Goal: Task Accomplishment & Management: Manage account settings

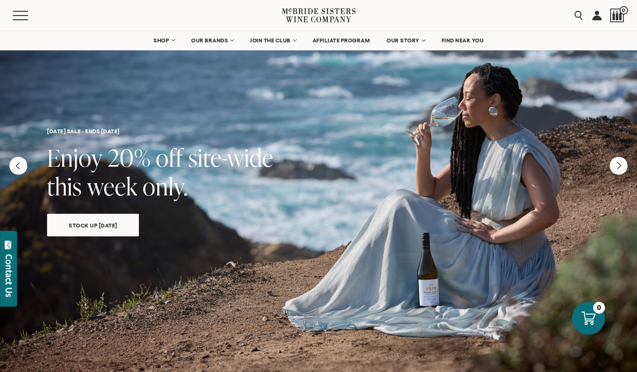
click at [596, 17] on link at bounding box center [596, 15] width 9 height 31
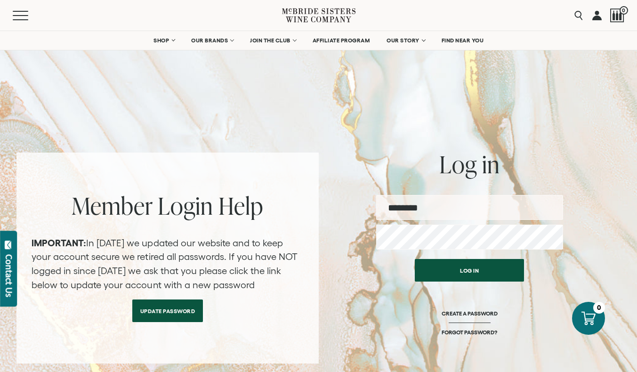
type input "**********"
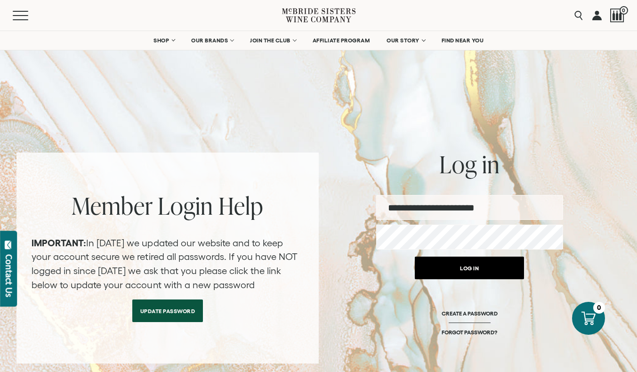
click at [463, 270] on button "Log in" at bounding box center [469, 268] width 109 height 23
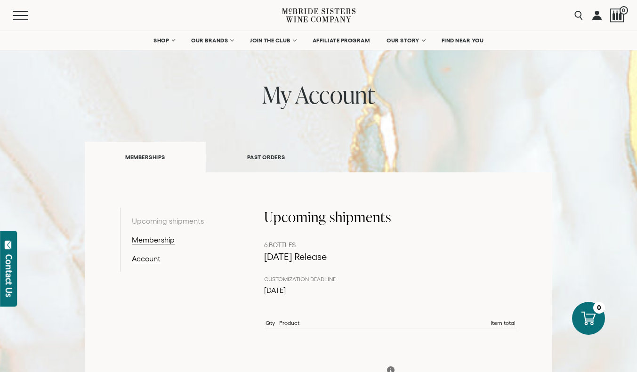
scroll to position [51, 0]
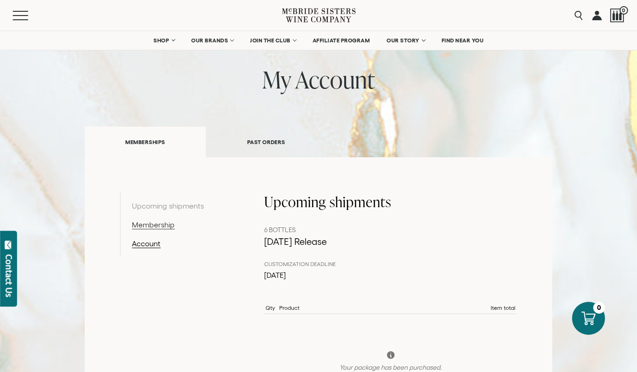
click at [164, 224] on link "Membership" at bounding box center [180, 224] width 97 height 11
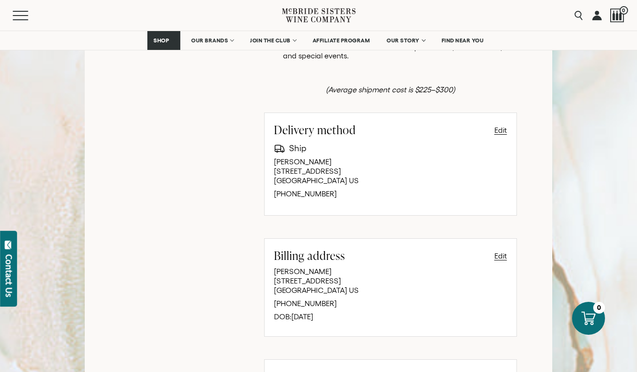
scroll to position [101, 0]
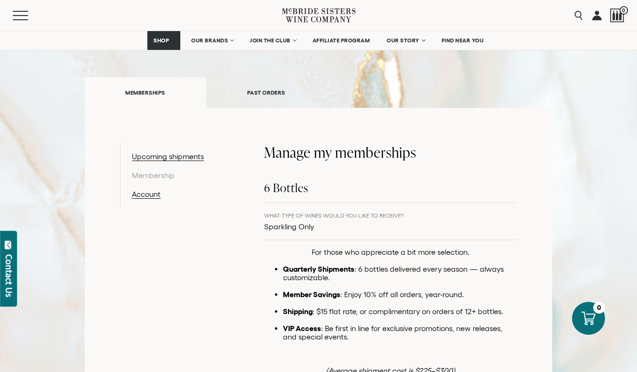
click at [300, 228] on p "Sparkling Only" at bounding box center [333, 226] width 139 height 11
click at [153, 195] on link "Account" at bounding box center [180, 193] width 97 height 11
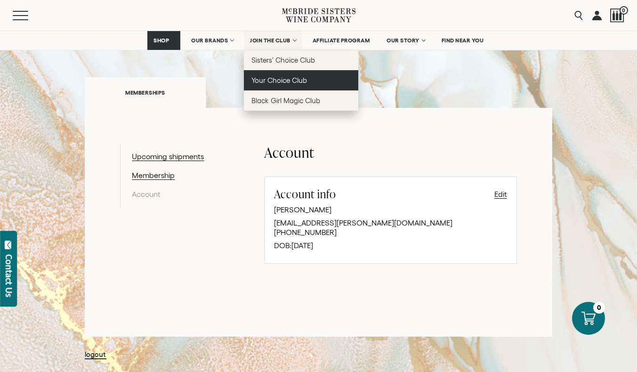
click at [282, 75] on link "Your Choice Club" at bounding box center [301, 80] width 114 height 20
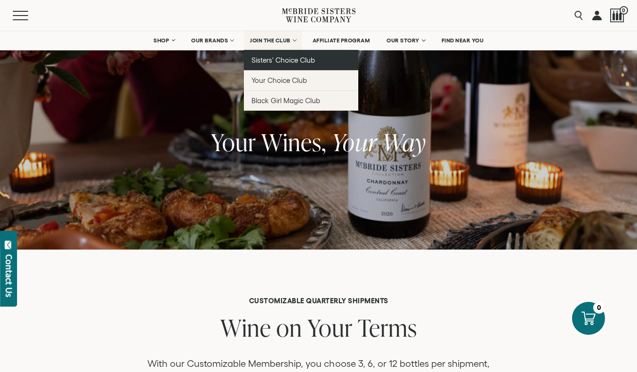
click at [283, 58] on span "Sisters' Choice Club" at bounding box center [283, 60] width 64 height 8
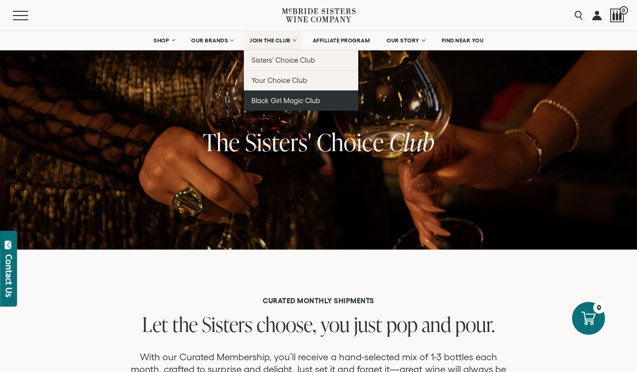
click at [282, 99] on span "Black Girl Magic Club" at bounding box center [285, 101] width 69 height 8
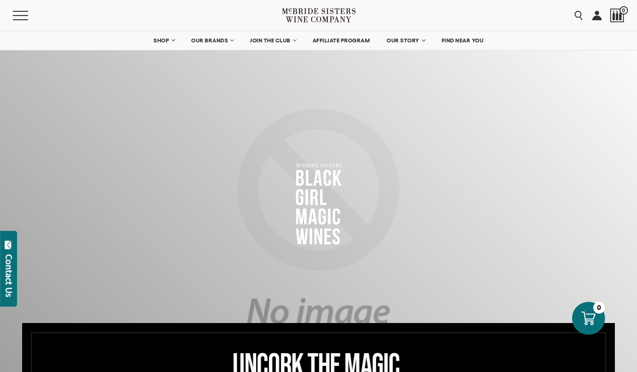
click at [596, 17] on link at bounding box center [596, 15] width 9 height 31
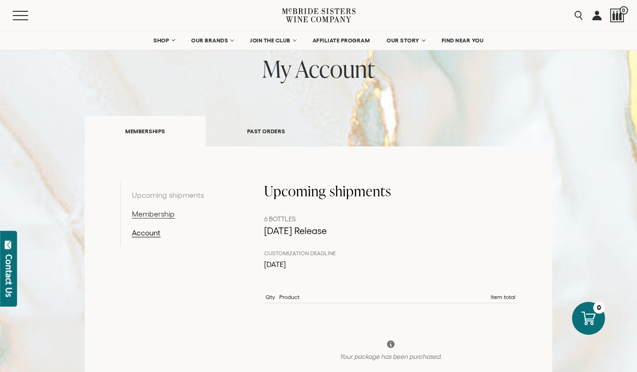
scroll to position [101, 0]
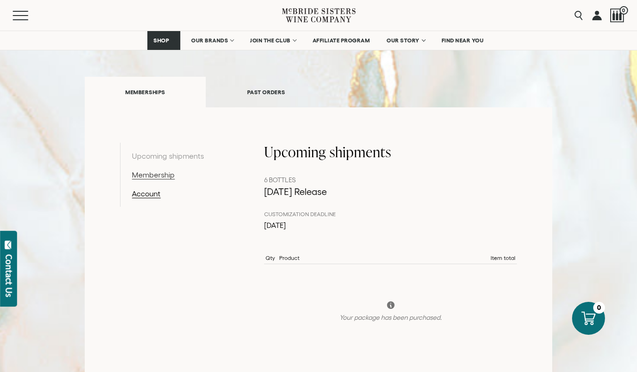
click at [162, 173] on link "Membership" at bounding box center [180, 174] width 97 height 11
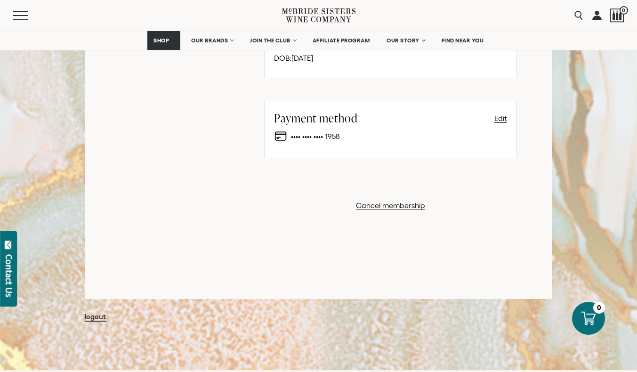
scroll to position [644, 0]
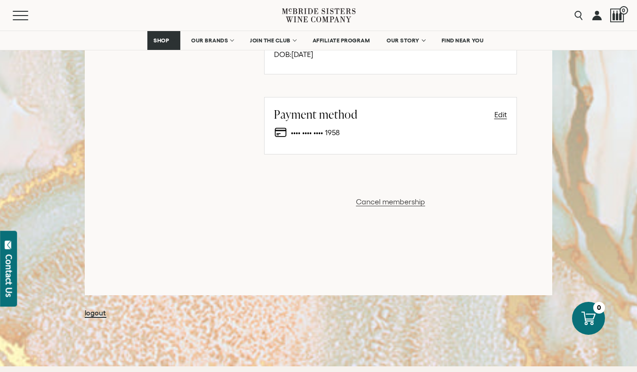
click at [385, 196] on button "Cancel membership" at bounding box center [390, 201] width 69 height 11
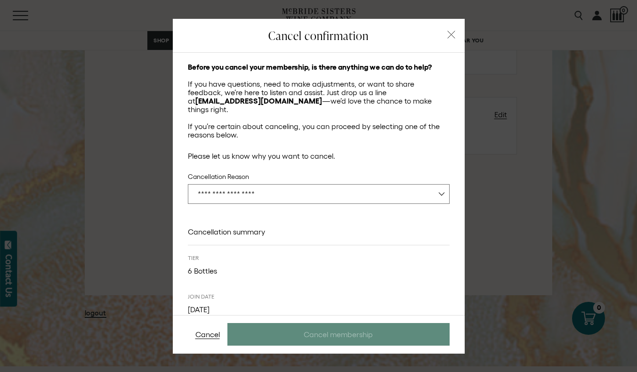
scroll to position [0, 0]
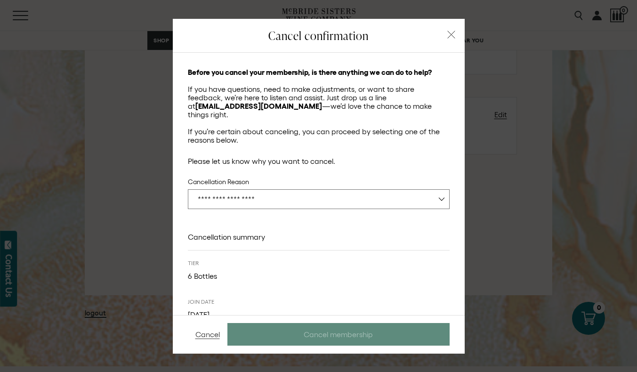
click at [208, 335] on button "Cancel" at bounding box center [207, 334] width 24 height 11
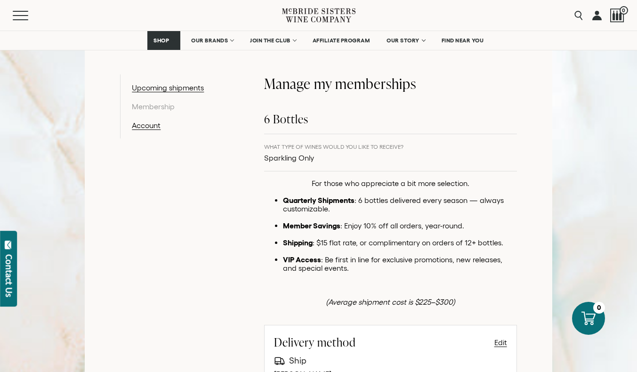
scroll to position [169, 0]
click at [292, 159] on p "Sparkling Only" at bounding box center [333, 158] width 139 height 11
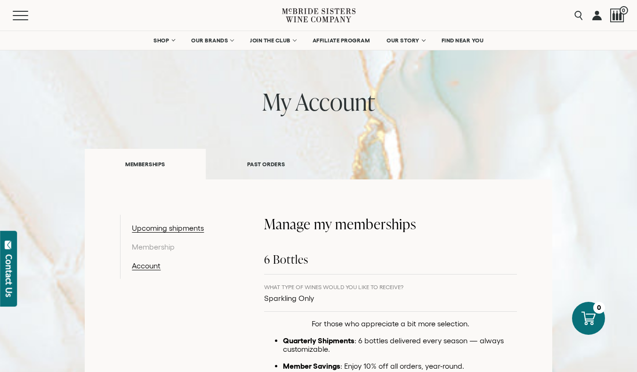
scroll to position [28, 0]
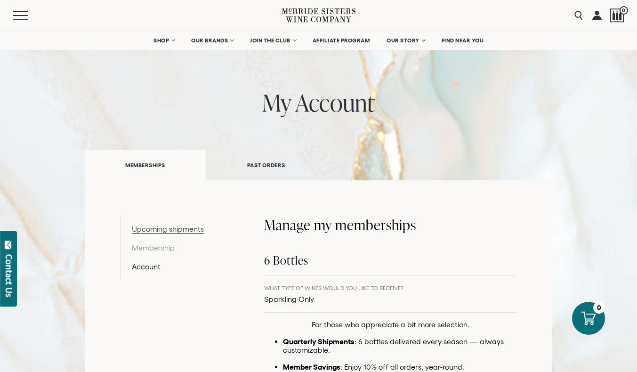
click at [185, 231] on link "Upcoming shipments" at bounding box center [180, 228] width 97 height 11
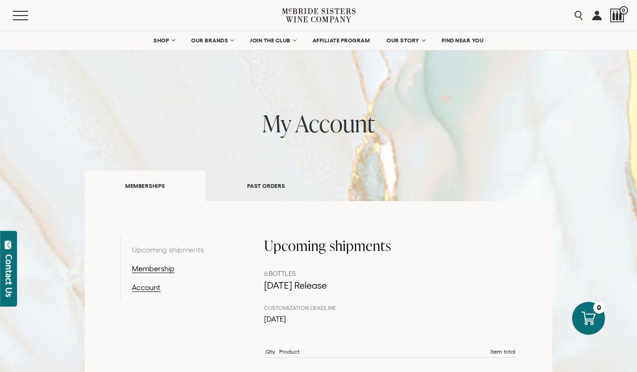
scroll to position [7, 0]
click at [160, 272] on link "Membership" at bounding box center [180, 269] width 97 height 11
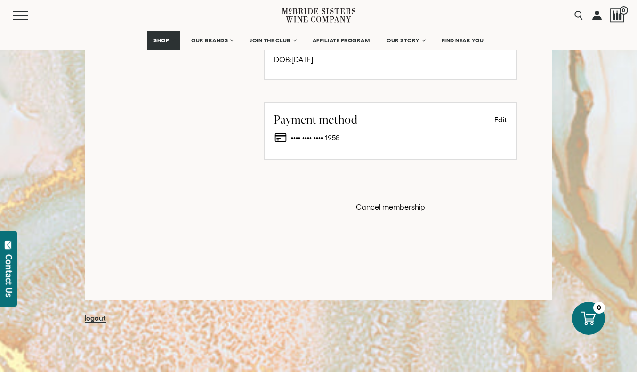
scroll to position [648, 0]
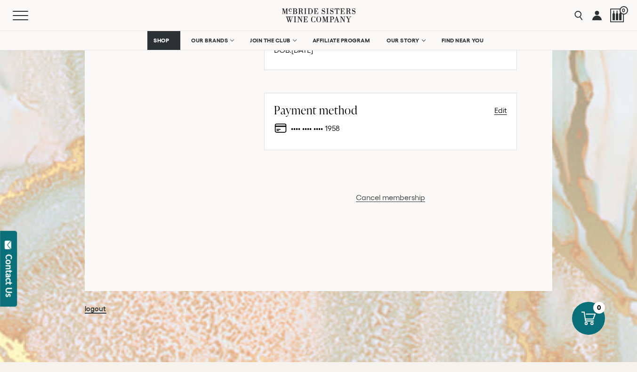
click at [395, 199] on button "Cancel membership" at bounding box center [390, 197] width 69 height 11
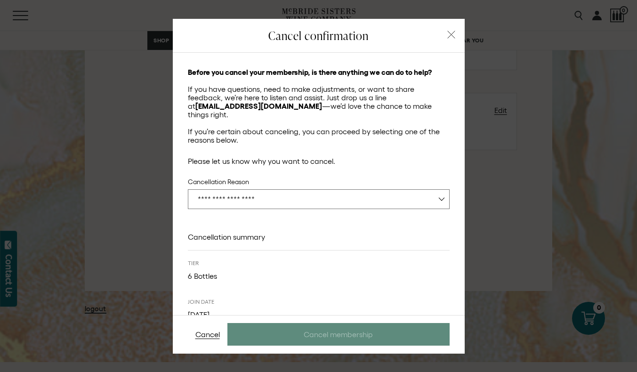
click at [302, 191] on select "**********" at bounding box center [319, 199] width 262 height 20
click at [346, 111] on div "Before you cancel your membership, is there anything we can do to help? If you …" at bounding box center [319, 106] width 262 height 76
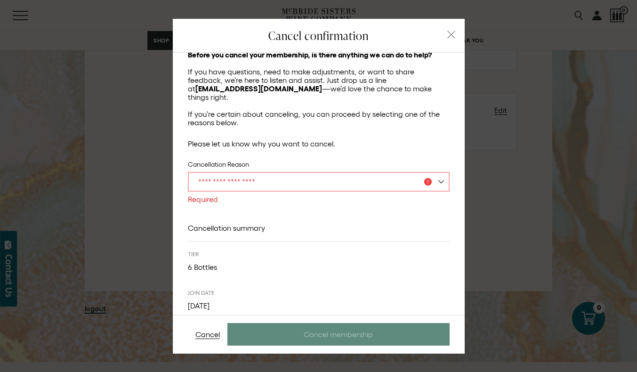
scroll to position [0, 0]
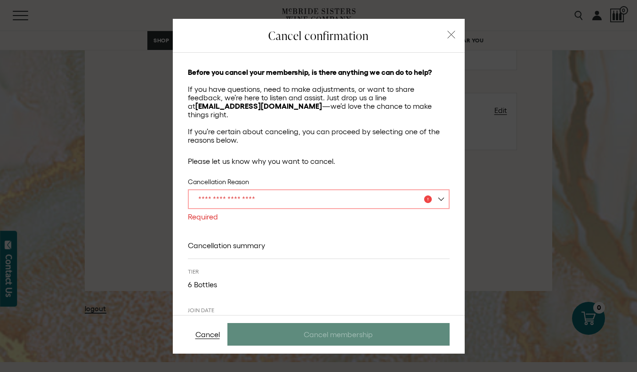
drag, startPoint x: 277, startPoint y: 105, endPoint x: 187, endPoint y: 102, distance: 90.4
click at [187, 102] on div "**********" at bounding box center [319, 204] width 292 height 303
click at [337, 107] on p "If you have questions, need to make adjustments, or want to share feedback, we’…" at bounding box center [319, 102] width 262 height 34
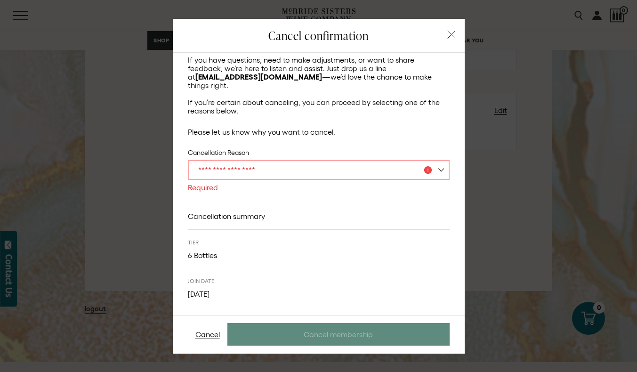
click at [330, 163] on select "**********" at bounding box center [319, 170] width 262 height 20
select select "**********"
click at [188, 160] on select "**********" at bounding box center [319, 170] width 262 height 20
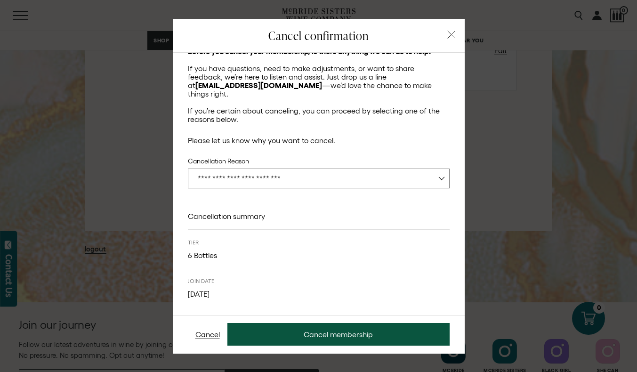
scroll to position [707, 0]
click at [205, 335] on button "Cancel" at bounding box center [207, 334] width 24 height 11
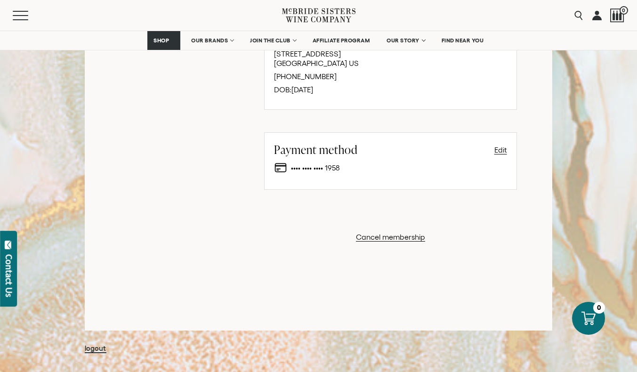
scroll to position [628, 0]
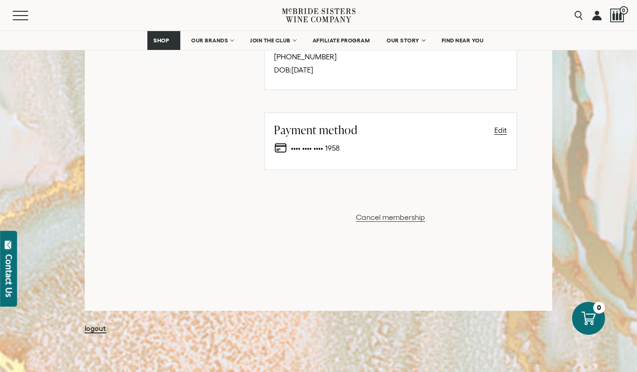
click at [381, 214] on button "Cancel membership" at bounding box center [390, 216] width 69 height 11
select select "**********"
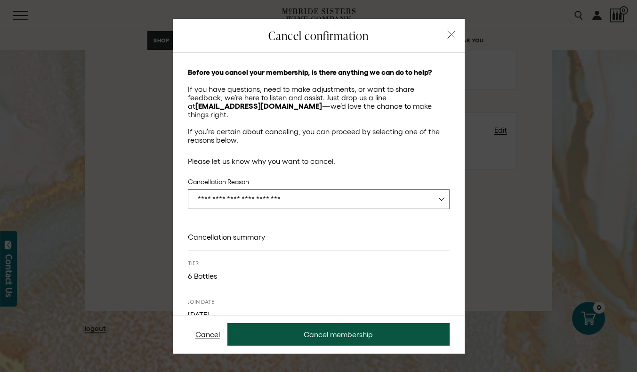
scroll to position [21, 0]
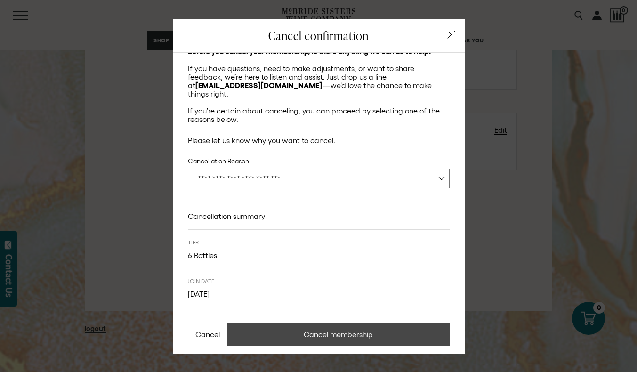
click at [341, 333] on button "Cancel membership" at bounding box center [338, 334] width 222 height 23
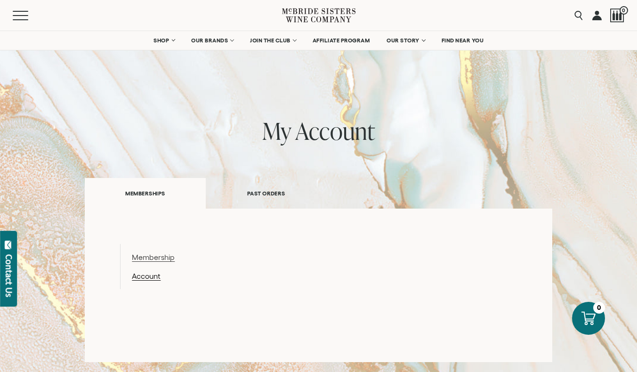
click at [155, 261] on link "Membership" at bounding box center [180, 256] width 97 height 11
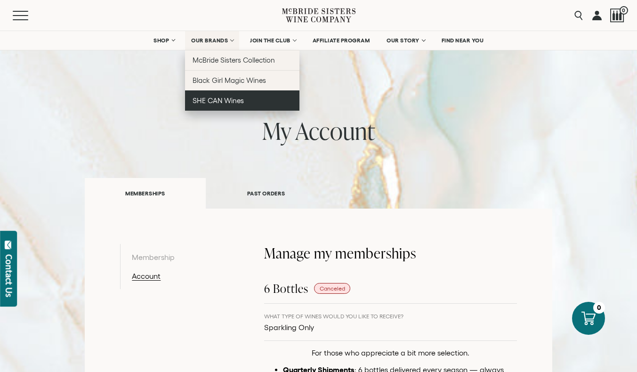
click at [213, 102] on span "SHE CAN Wines" at bounding box center [218, 101] width 51 height 8
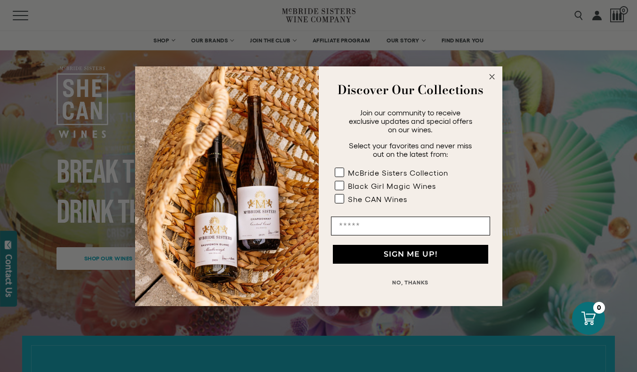
scroll to position [52, 0]
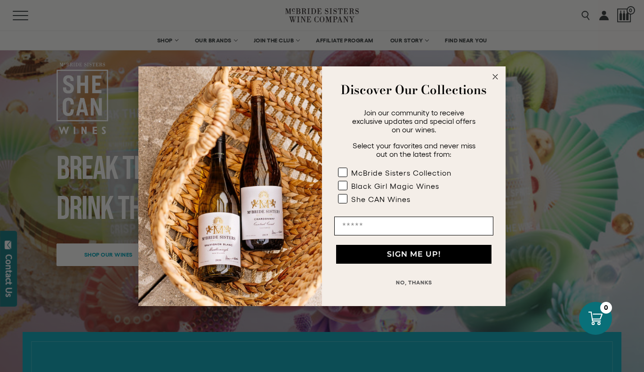
click at [492, 73] on circle "Close dialog" at bounding box center [495, 76] width 11 height 11
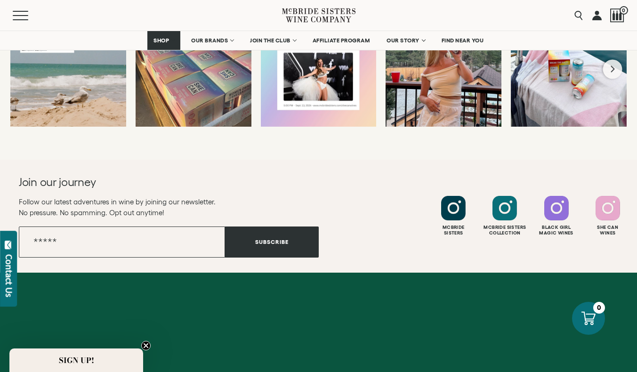
scroll to position [2037, 0]
